Goal: Find specific page/section: Find specific page/section

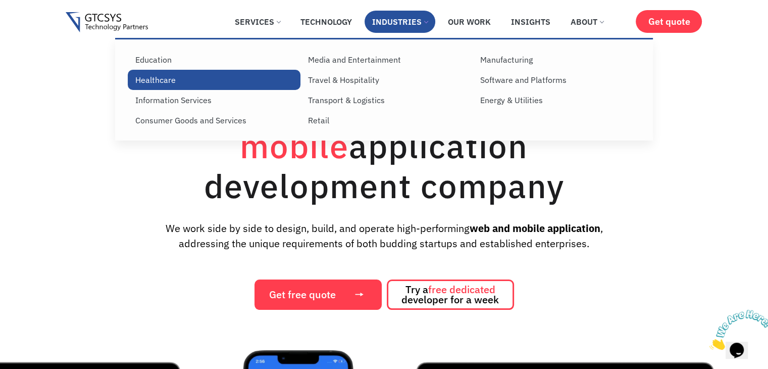
click at [165, 77] on link "Healthcare" at bounding box center [214, 80] width 172 height 20
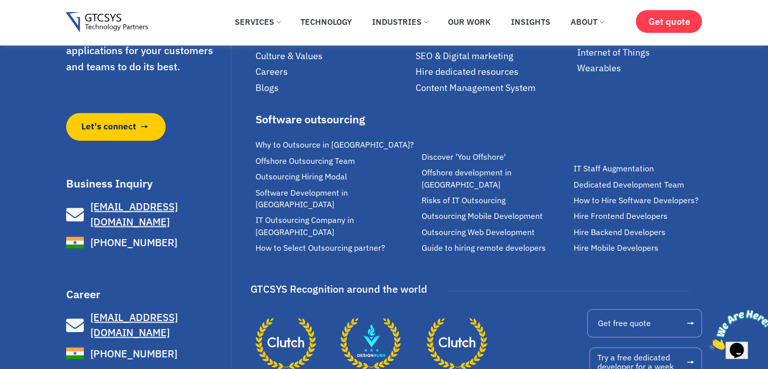
scroll to position [1644, 0]
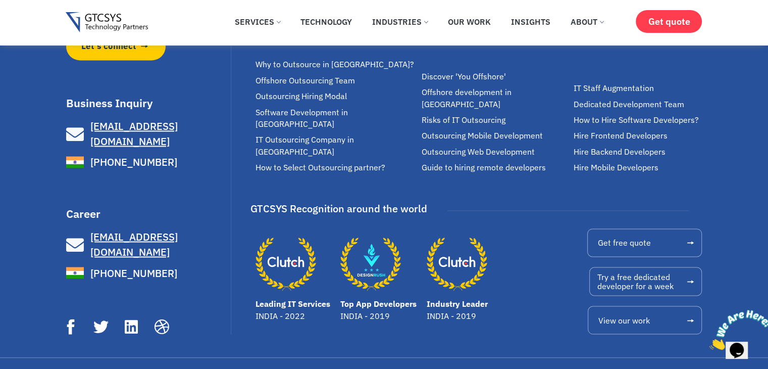
click at [296, 298] on link "Leading IT Services" at bounding box center [292, 303] width 75 height 10
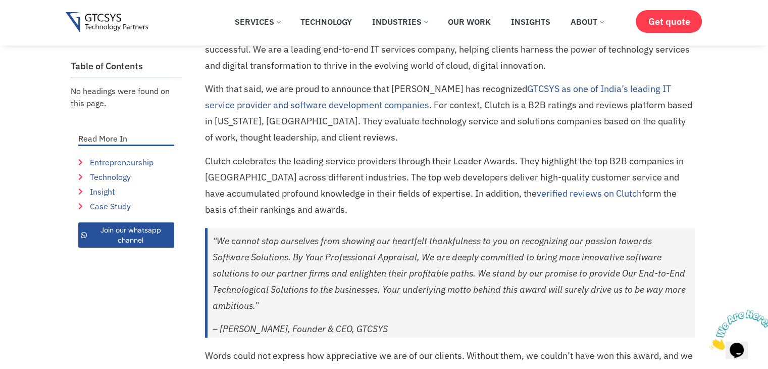
scroll to position [757, 0]
